Goal: Transaction & Acquisition: Purchase product/service

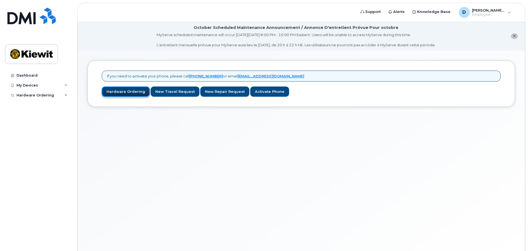
click at [115, 91] on link "Hardware Ordering" at bounding box center [126, 92] width 48 height 10
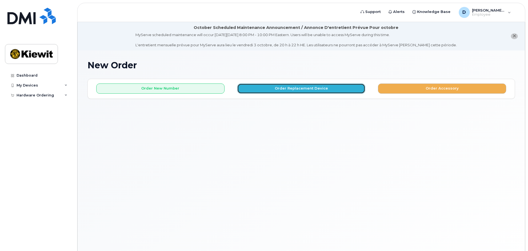
click at [290, 88] on button "Order Replacement Device" at bounding box center [301, 89] width 128 height 10
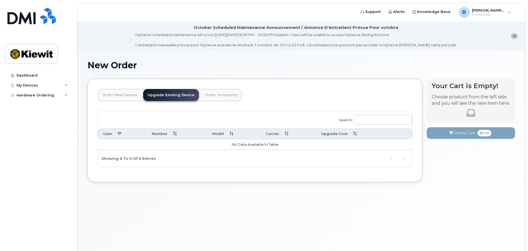
click at [243, 150] on td "No data available in table" at bounding box center [255, 144] width 314 height 11
click at [248, 145] on td "No data available in table" at bounding box center [255, 144] width 314 height 11
drag, startPoint x: 152, startPoint y: 156, endPoint x: 149, endPoint y: 157, distance: 3.2
click at [151, 157] on div "Search: User Number Model Carrier Upgrade Cost No data available in table Showi…" at bounding box center [255, 139] width 314 height 56
click at [208, 148] on td "No data available in table" at bounding box center [255, 144] width 314 height 11
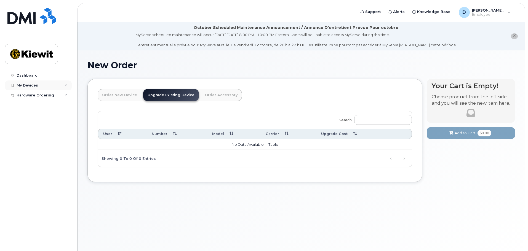
click at [25, 88] on div "My Devices" at bounding box center [38, 86] width 67 height 10
click at [26, 95] on div "Add Device" at bounding box center [30, 95] width 22 height 5
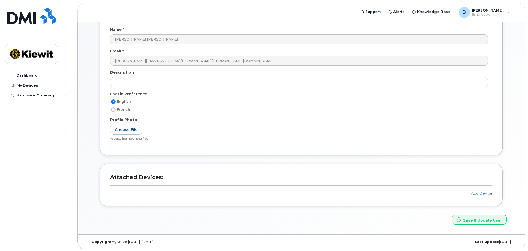
scroll to position [80, 0]
click at [124, 176] on h3 "Attached Devices:" at bounding box center [301, 179] width 382 height 12
click at [483, 192] on link "Add Device" at bounding box center [480, 192] width 24 height 4
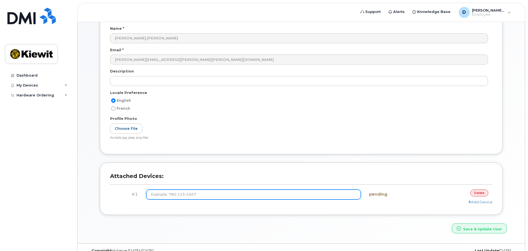
click at [196, 193] on input at bounding box center [253, 195] width 215 height 10
type input "(778) 212-2326"
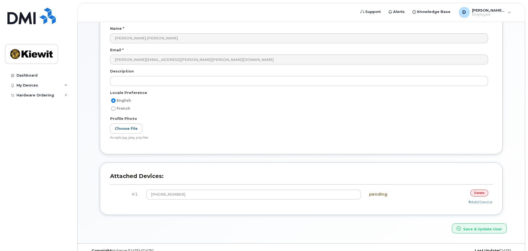
click at [412, 204] on div "Add Device" at bounding box center [301, 202] width 382 height 5
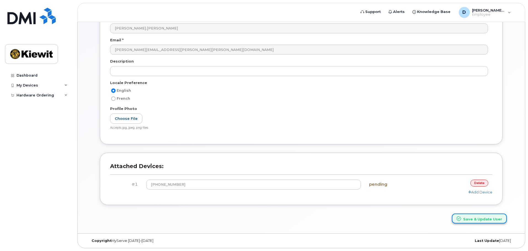
click at [474, 218] on button "Save & Update User" at bounding box center [479, 219] width 55 height 10
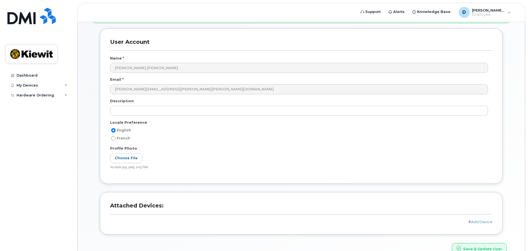
scroll to position [104, 0]
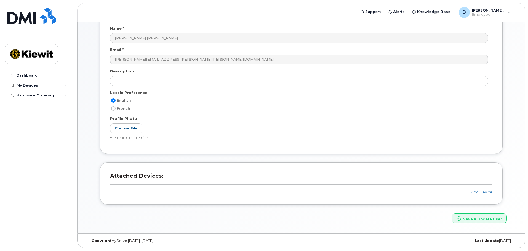
click at [157, 180] on h3 "Attached Devices:" at bounding box center [301, 179] width 382 height 12
click at [146, 185] on header "Attached Devices:" at bounding box center [301, 181] width 382 height 17
click at [479, 191] on link "Add Device" at bounding box center [480, 192] width 24 height 4
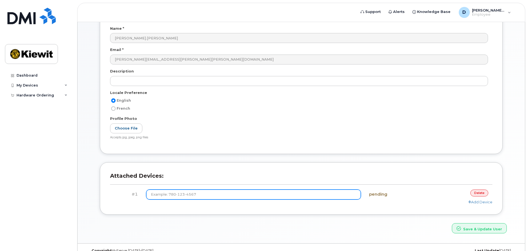
click at [192, 193] on input at bounding box center [253, 195] width 215 height 10
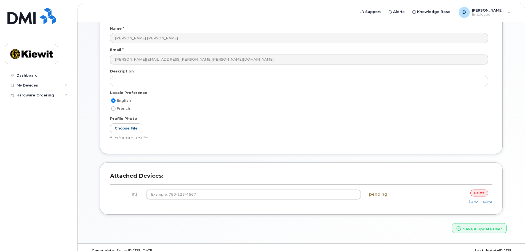
click at [380, 196] on h4 "pending" at bounding box center [396, 194] width 55 height 5
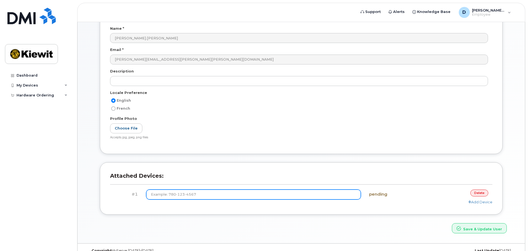
click at [204, 193] on input at bounding box center [253, 195] width 215 height 10
type input "(778) 212-2326"
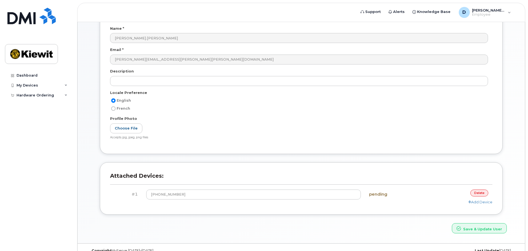
click at [401, 196] on h4 "pending" at bounding box center [396, 194] width 55 height 5
click at [482, 202] on link "Add Device" at bounding box center [480, 202] width 24 height 4
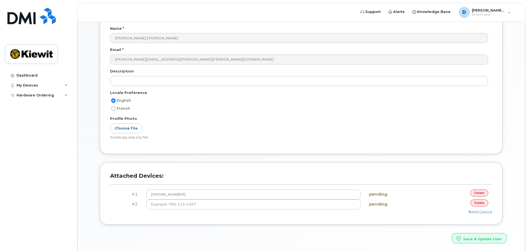
click at [477, 202] on link "delete" at bounding box center [479, 203] width 18 height 7
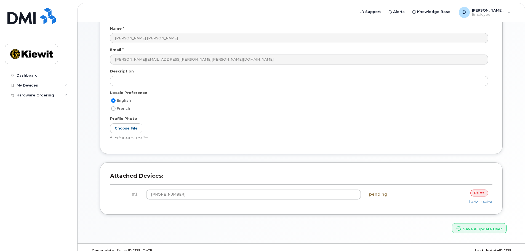
click at [239, 204] on div "Add Device" at bounding box center [301, 202] width 382 height 5
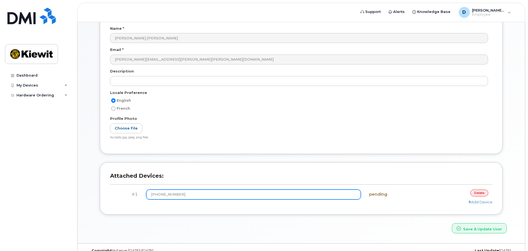
click at [161, 197] on input "(778) 212-2326" at bounding box center [253, 195] width 215 height 10
drag, startPoint x: 190, startPoint y: 192, endPoint x: 125, endPoint y: 199, distance: 64.9
click at [127, 199] on div "#1 (778) 212-2326 pending delete Add Device" at bounding box center [301, 197] width 382 height 15
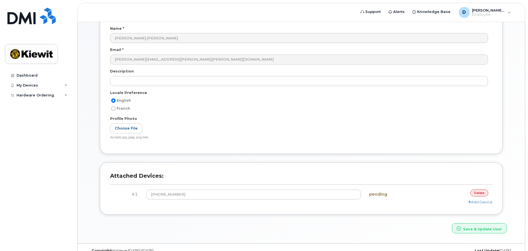
click at [125, 200] on div "Add Device" at bounding box center [301, 202] width 382 height 5
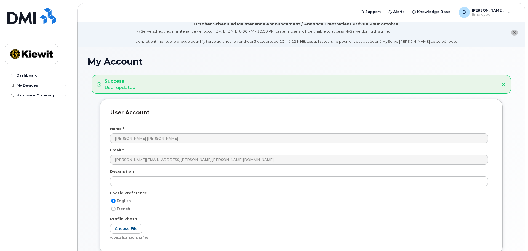
scroll to position [0, 0]
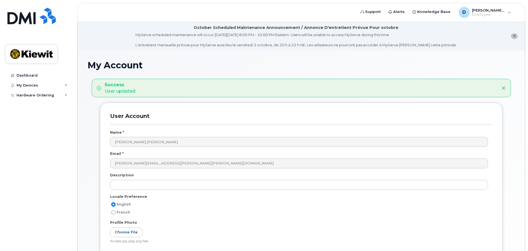
click at [513, 36] on icon "close notification" at bounding box center [514, 36] width 4 height 4
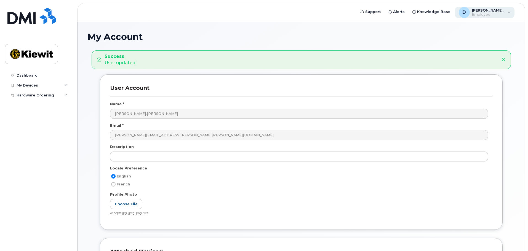
click at [507, 12] on div "D Dylan.Larson Employee" at bounding box center [485, 12] width 60 height 11
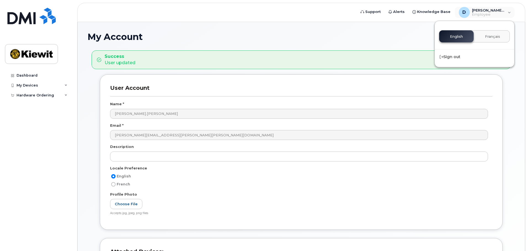
click at [371, 33] on h1 "My Account" at bounding box center [300, 37] width 427 height 10
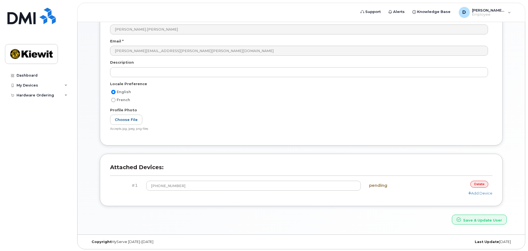
scroll to position [85, 0]
click at [378, 184] on h4 "pending" at bounding box center [396, 184] width 55 height 5
drag, startPoint x: 369, startPoint y: 184, endPoint x: 411, endPoint y: 185, distance: 42.5
click at [397, 183] on div "pending" at bounding box center [397, 185] width 64 height 10
click at [480, 217] on button "Save & Update User" at bounding box center [479, 219] width 55 height 10
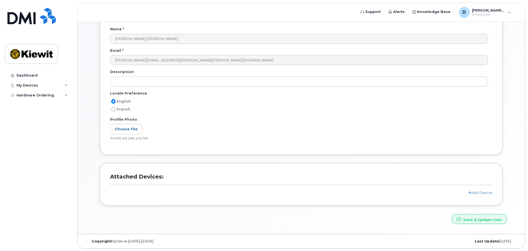
scroll to position [76, 0]
click at [140, 185] on header "Attached Devices:" at bounding box center [301, 181] width 382 height 17
click at [44, 93] on div "Hardware Ordering" at bounding box center [36, 95] width 38 height 4
click at [33, 104] on div "New Order" at bounding box center [29, 105] width 21 height 5
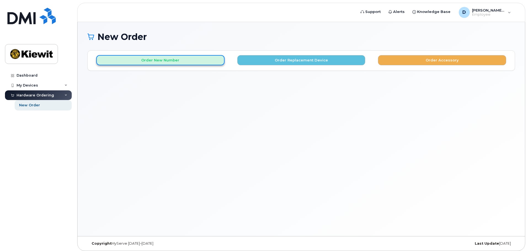
click at [194, 62] on button "Order New Number" at bounding box center [160, 60] width 128 height 10
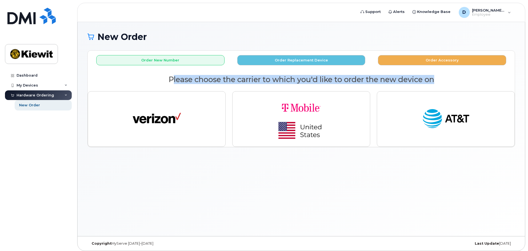
drag, startPoint x: 169, startPoint y: 79, endPoint x: 438, endPoint y: 80, distance: 268.6
click at [438, 80] on h2 "Please choose the carrier to which you'd like to order the new device on" at bounding box center [301, 80] width 427 height 8
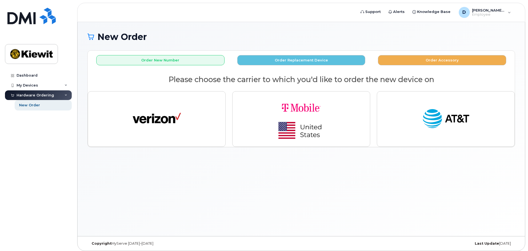
click at [443, 84] on section "Please choose the carrier to which you'd like to order the new device on" at bounding box center [301, 113] width 427 height 75
click at [428, 62] on button "Order Accessory" at bounding box center [442, 60] width 128 height 10
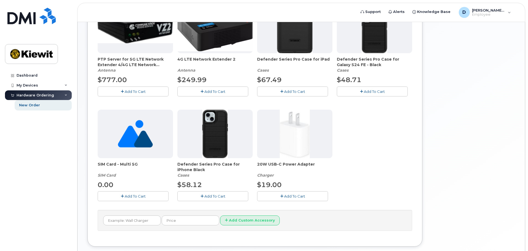
scroll to position [151, 0]
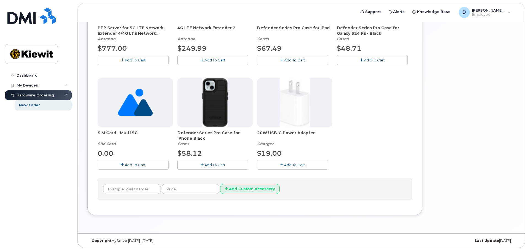
click at [198, 177] on div "PTP Server for 5G LTE Network Extender 4/4G LTE Network Extender 3 [GEOGRAPHIC_…" at bounding box center [255, 75] width 314 height 205
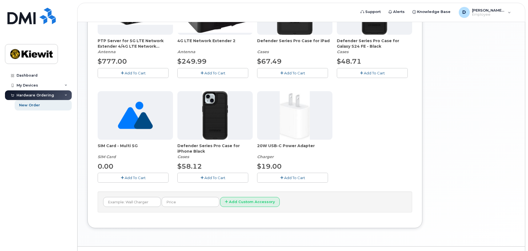
scroll to position [0, 0]
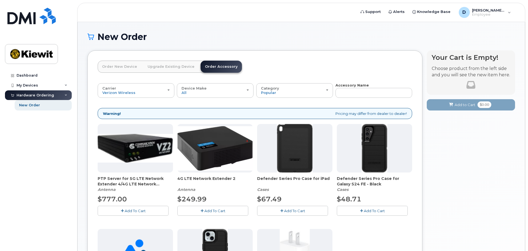
click at [124, 66] on link "Order New Device" at bounding box center [120, 67] width 44 height 12
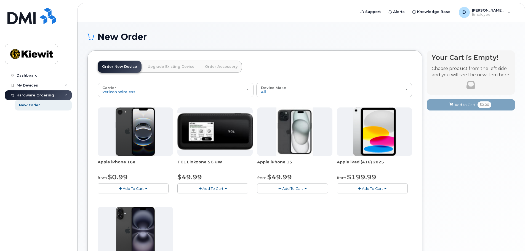
scroll to position [55, 0]
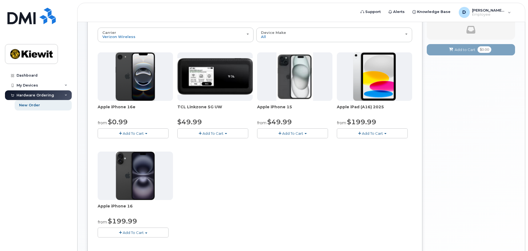
drag, startPoint x: 124, startPoint y: 107, endPoint x: 136, endPoint y: 107, distance: 12.1
click at [135, 107] on span "Apple iPhone 16e" at bounding box center [135, 109] width 75 height 11
click at [136, 107] on span "Apple iPhone 16e" at bounding box center [135, 109] width 75 height 11
click at [143, 133] on span "Add To Cart" at bounding box center [133, 133] width 21 height 4
click at [146, 115] on div "Apple iPhone 16e from $0.99 Add To Cart $0.99 - 2 Year Activation (128GB) $599.…" at bounding box center [135, 95] width 75 height 86
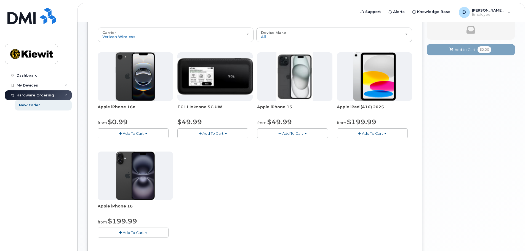
click at [136, 231] on span "Add To Cart" at bounding box center [133, 233] width 21 height 4
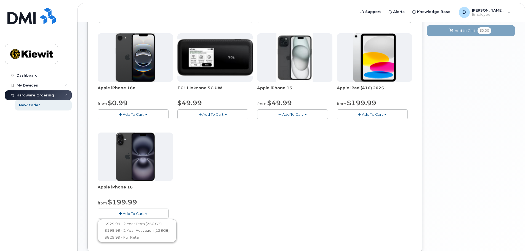
scroll to position [83, 0]
